Goal: Information Seeking & Learning: Learn about a topic

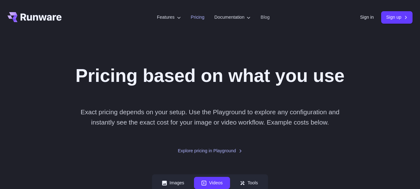
click at [191, 21] on link "Pricing" at bounding box center [198, 17] width 14 height 7
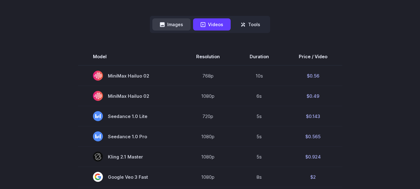
scroll to position [164, 0]
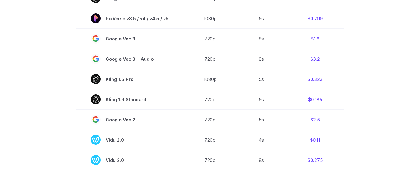
scroll to position [489, 0]
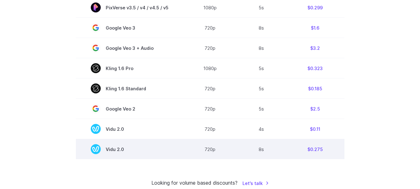
click at [258, 146] on td "8s" at bounding box center [261, 149] width 49 height 20
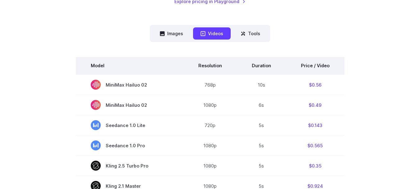
scroll to position [149, 0]
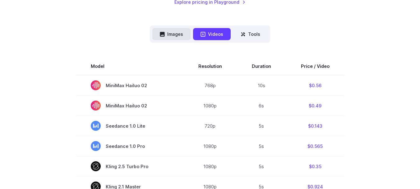
click at [180, 30] on button "Images" at bounding box center [171, 34] width 38 height 12
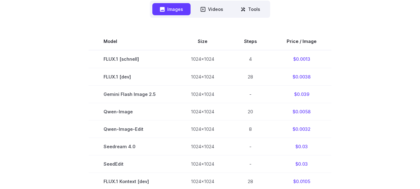
scroll to position [185, 0]
